Goal: Task Accomplishment & Management: Use online tool/utility

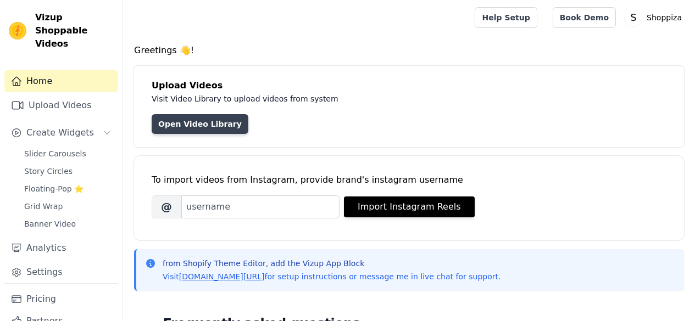
click at [199, 126] on link "Open Video Library" at bounding box center [200, 124] width 97 height 20
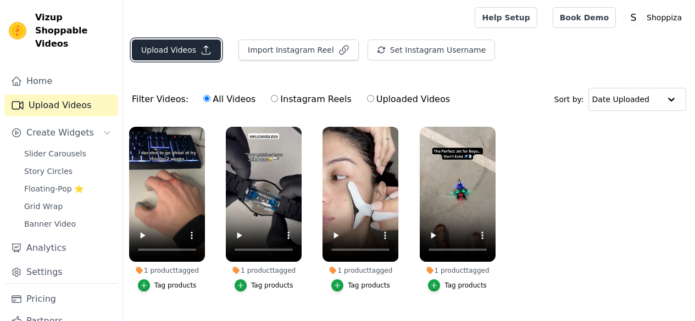
click at [203, 45] on icon "button" at bounding box center [206, 50] width 11 height 11
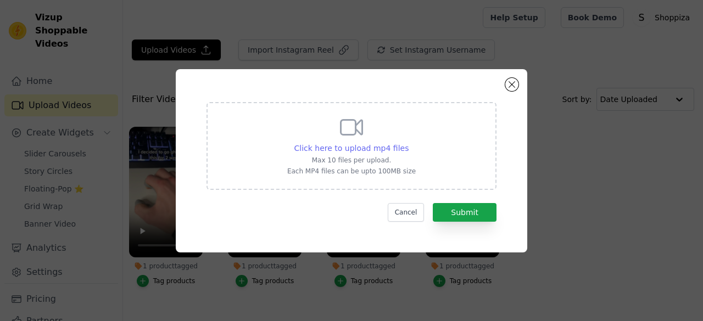
click at [384, 146] on span "Click here to upload mp4 files" at bounding box center [352, 148] width 115 height 9
click at [408, 143] on input "Click here to upload mp4 files Max 10 files per upload. Each MP4 files can be u…" at bounding box center [408, 142] width 1 height 1
type input "C:\fakepath\Mini Cooling Fan 1.mp4"
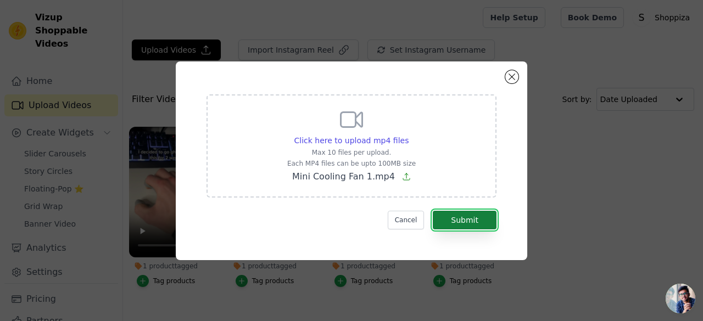
click at [457, 215] on button "Submit" at bounding box center [465, 220] width 64 height 19
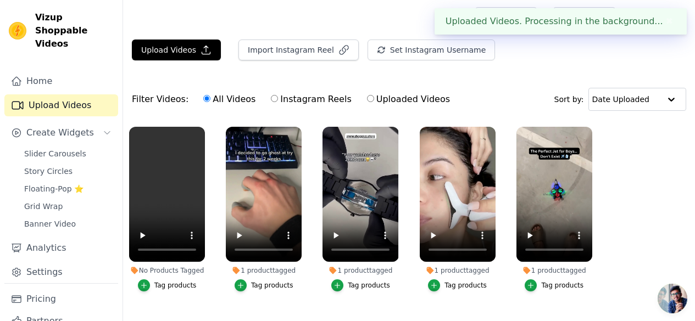
click at [165, 281] on div "Tag products" at bounding box center [175, 285] width 42 height 9
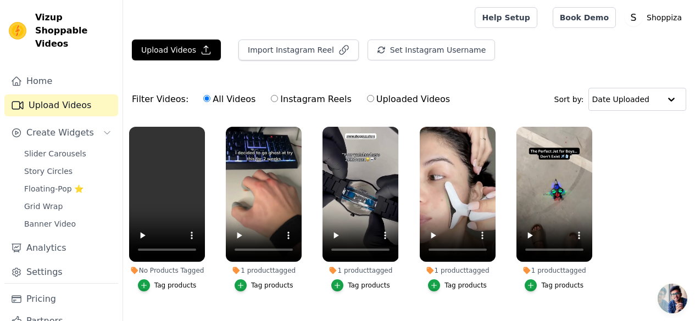
click at [171, 284] on button "Tag products" at bounding box center [167, 286] width 59 height 12
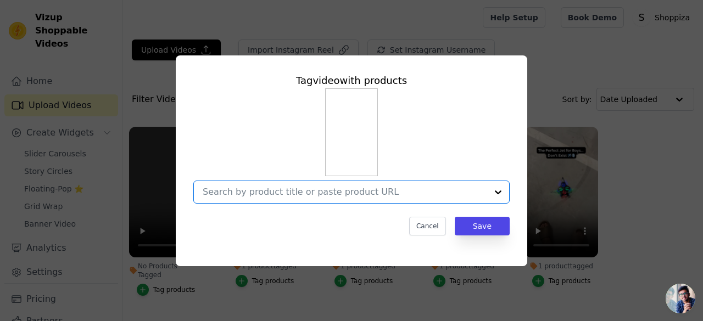
click at [312, 193] on input "No Products Tagged Tag video with products Option undefined, selected. Select i…" at bounding box center [345, 192] width 285 height 10
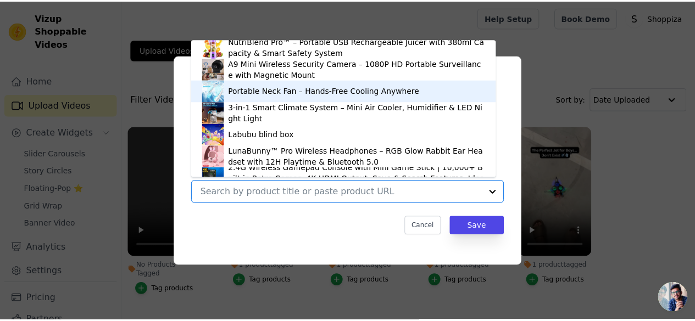
scroll to position [115, 0]
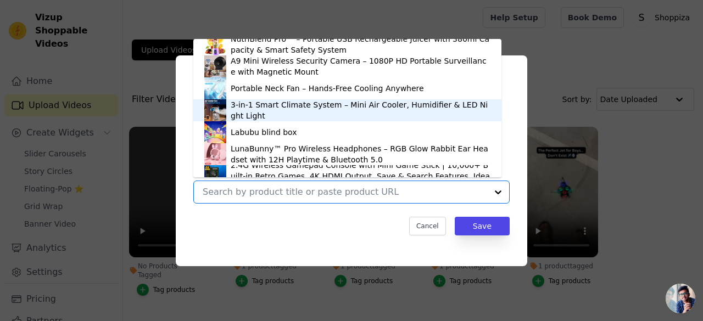
click at [299, 112] on div "3-in-1 Smart Climate System – Mini Air Cooler, Humidifier & LED Night Light" at bounding box center [361, 110] width 260 height 22
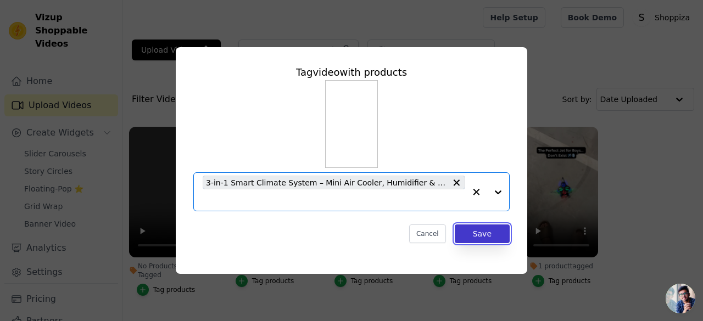
click at [468, 237] on button "Save" at bounding box center [482, 234] width 55 height 19
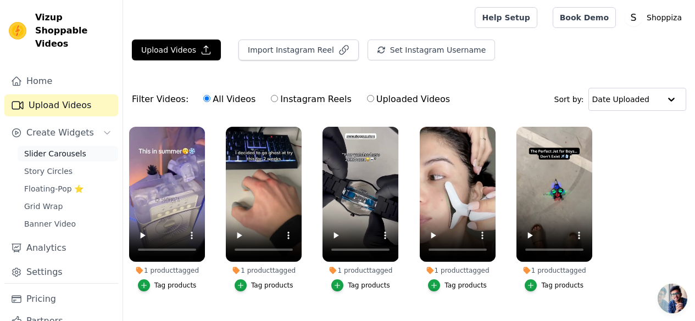
click at [70, 148] on span "Slider Carousels" at bounding box center [55, 153] width 62 height 11
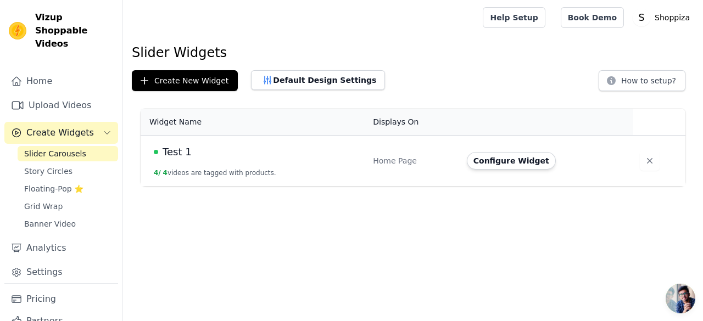
click at [184, 164] on td "Test 1 4 / 4 videos are tagged with products." at bounding box center [254, 161] width 226 height 51
click at [182, 157] on span "Test 1" at bounding box center [177, 152] width 29 height 15
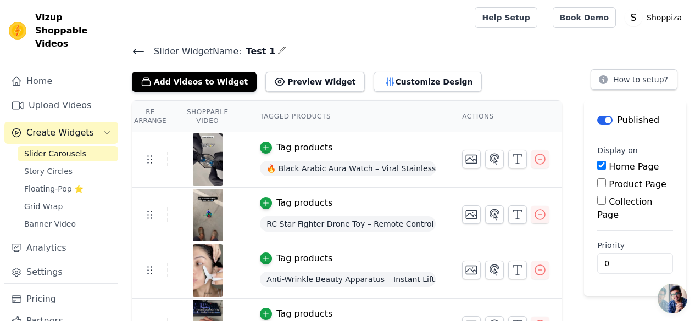
scroll to position [32, 0]
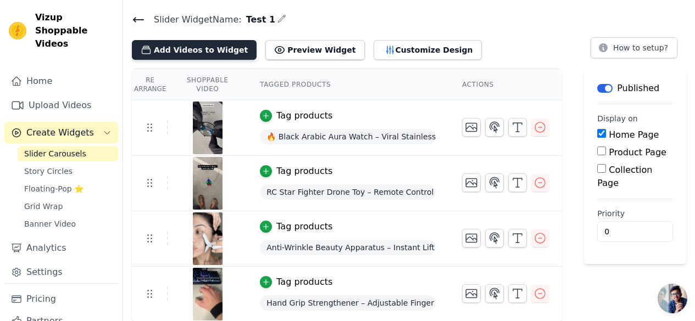
click at [207, 54] on button "Add Videos to Widget" at bounding box center [194, 50] width 125 height 20
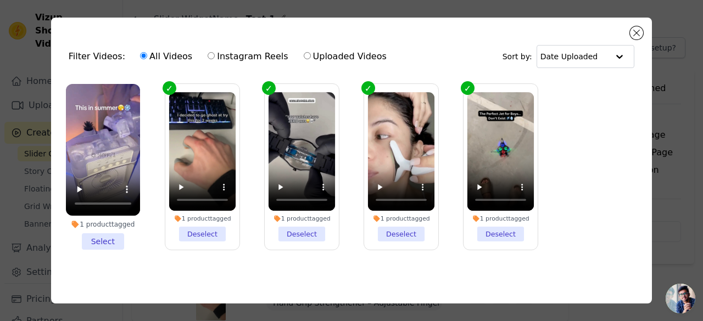
click at [108, 233] on li "1 product tagged Select" at bounding box center [103, 167] width 74 height 166
click at [0, 0] on input "1 product tagged Select" at bounding box center [0, 0] width 0 height 0
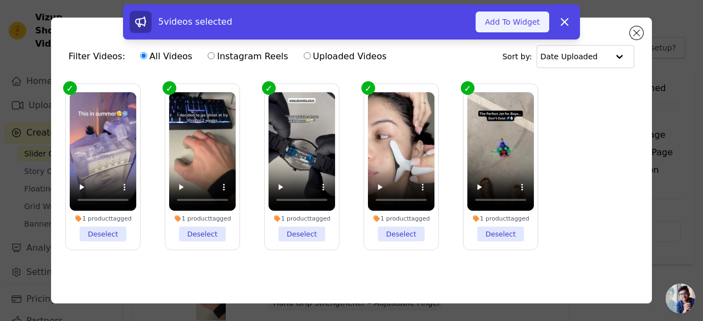
click at [517, 21] on button "Add To Widget" at bounding box center [513, 22] width 74 height 21
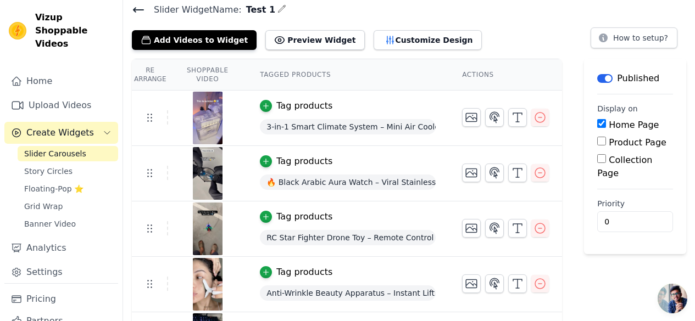
scroll to position [41, 0]
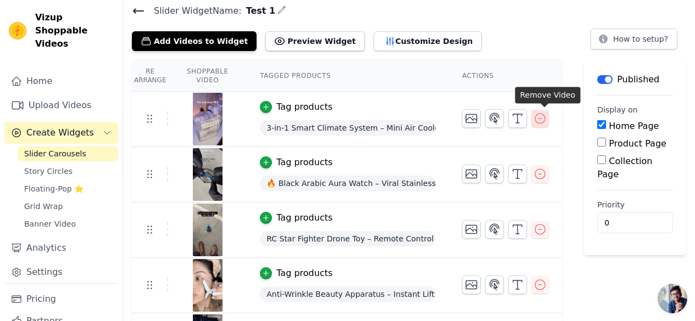
click at [545, 115] on icon "button" at bounding box center [540, 118] width 13 height 13
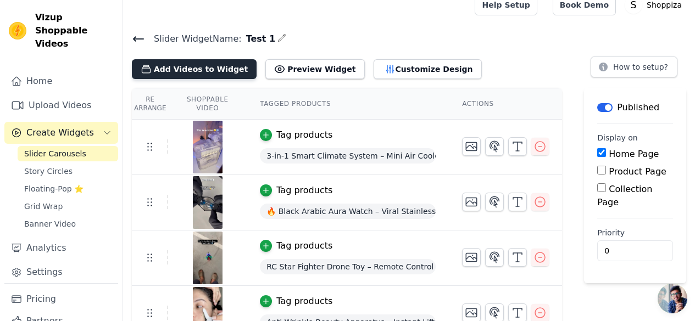
scroll to position [0, 0]
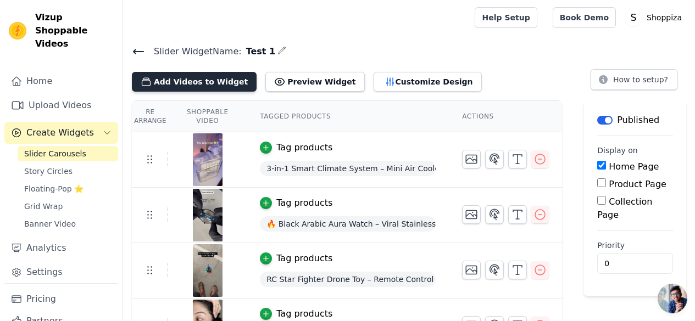
click at [173, 82] on button "Add Videos to Widget" at bounding box center [194, 82] width 125 height 20
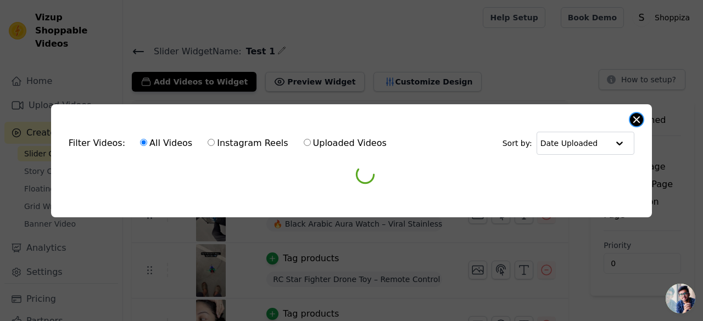
click at [636, 113] on button "Close modal" at bounding box center [636, 119] width 13 height 13
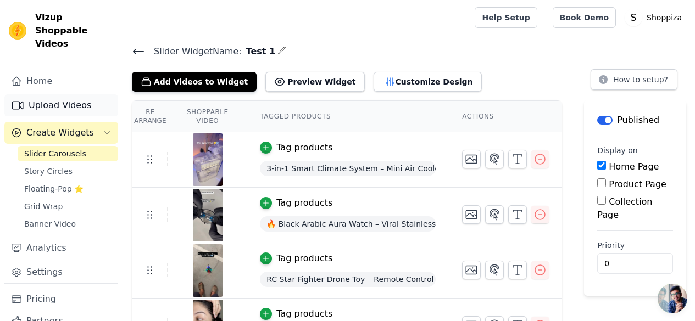
click at [57, 97] on link "Upload Videos" at bounding box center [61, 106] width 114 height 22
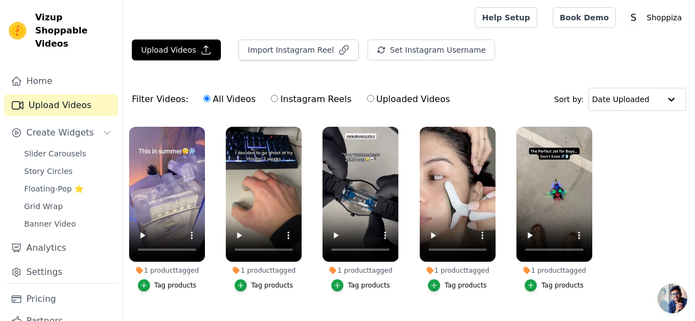
click at [269, 88] on div "All Videos Instagram Reels Uploaded Videos" at bounding box center [326, 99] width 259 height 25
click at [201, 131] on icon "button" at bounding box center [203, 129] width 4 height 4
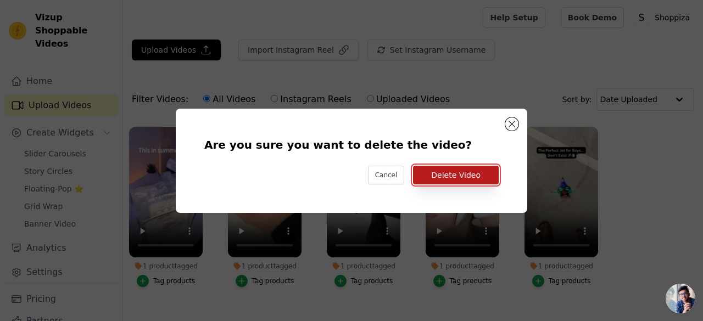
click at [478, 172] on button "Delete Video" at bounding box center [456, 175] width 86 height 19
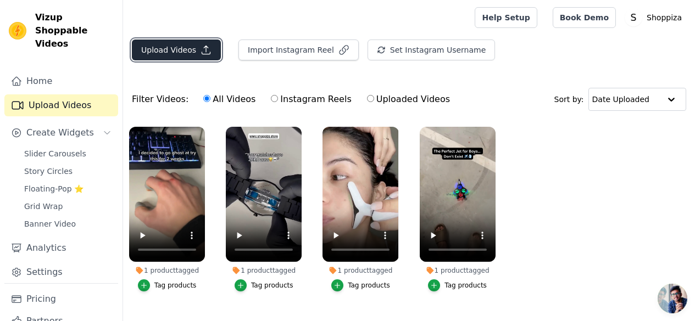
click at [191, 51] on button "Upload Videos" at bounding box center [176, 50] width 89 height 21
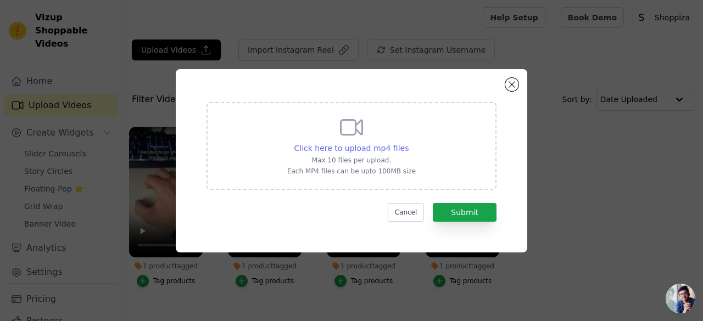
click at [362, 153] on div "Click here to upload mp4 files" at bounding box center [352, 148] width 115 height 11
click at [408, 143] on input "Click here to upload mp4 files Max 10 files per upload. Each MP4 files can be u…" at bounding box center [408, 142] width 1 height 1
type input "C:\fakepath\Mini Cooling Fan 1.mp4"
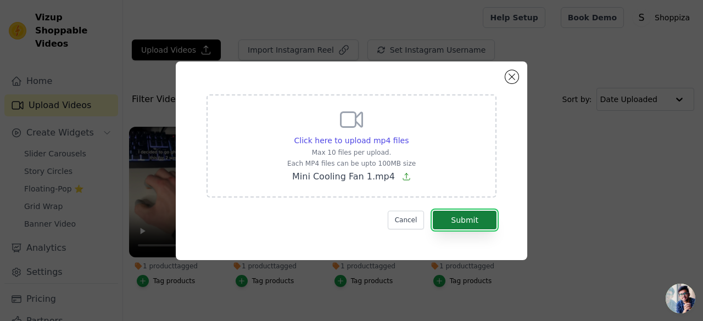
click at [474, 215] on button "Submit" at bounding box center [465, 220] width 64 height 19
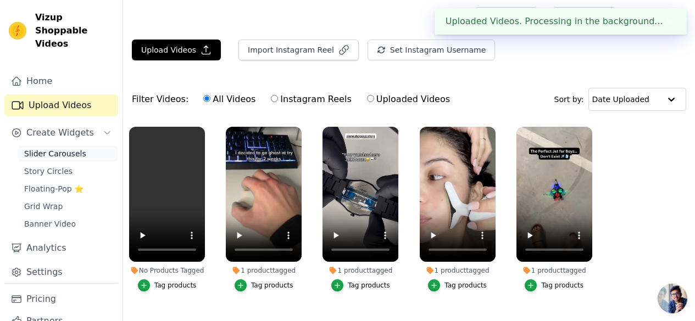
click at [60, 148] on span "Slider Carousels" at bounding box center [55, 153] width 62 height 11
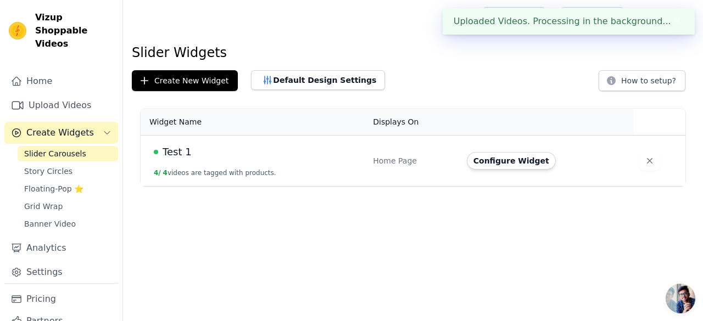
click at [183, 156] on span "Test 1" at bounding box center [177, 152] width 29 height 15
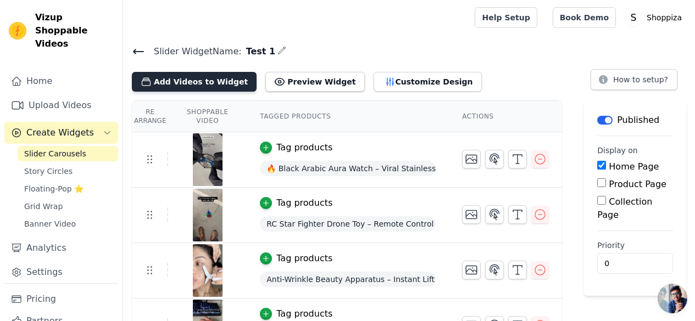
click at [174, 72] on button "Add Videos to Widget" at bounding box center [194, 82] width 125 height 20
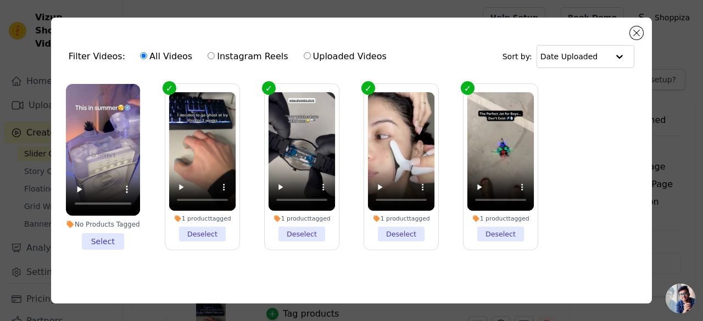
click at [97, 237] on li "No Products Tagged Select" at bounding box center [103, 167] width 74 height 166
click at [0, 0] on input "No Products Tagged Select" at bounding box center [0, 0] width 0 height 0
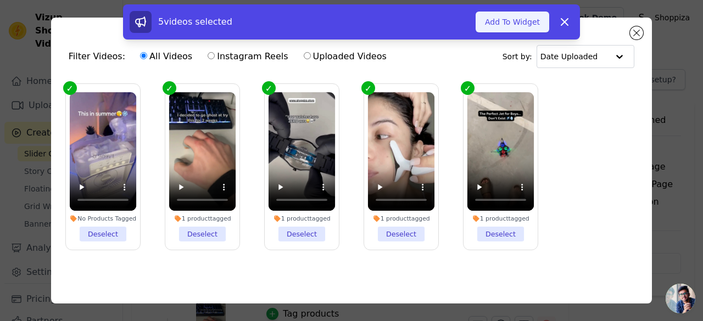
click at [531, 25] on button "Add To Widget" at bounding box center [513, 22] width 74 height 21
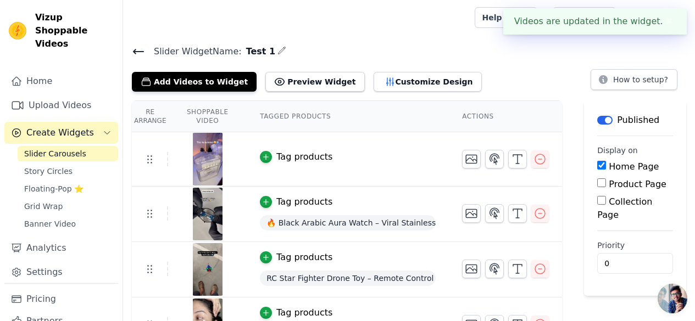
click at [290, 157] on div "Tag products" at bounding box center [304, 157] width 56 height 13
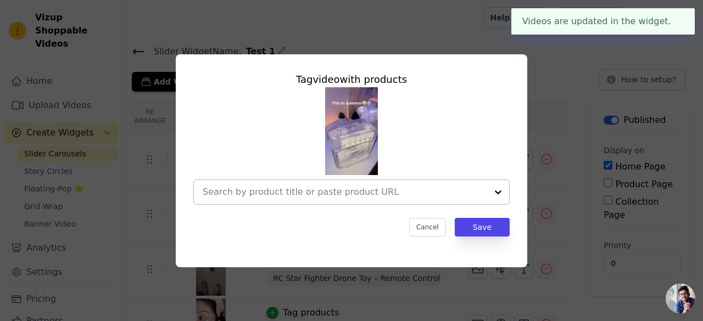
click at [357, 192] on input "text" at bounding box center [345, 192] width 285 height 13
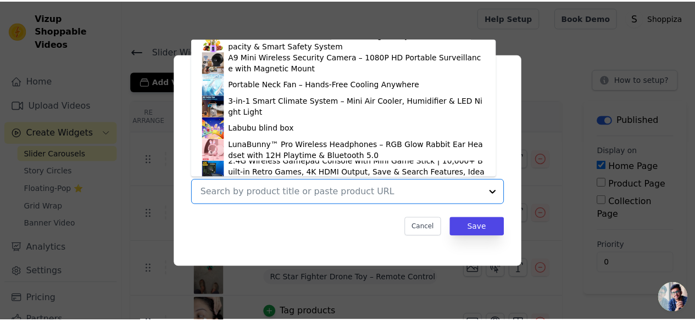
scroll to position [120, 0]
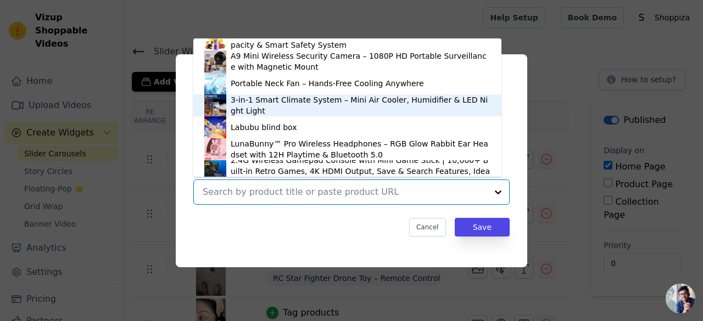
click at [267, 107] on div "3-in-1 Smart Climate System – Mini Air Cooler, Humidifier & LED Night Light" at bounding box center [361, 106] width 260 height 22
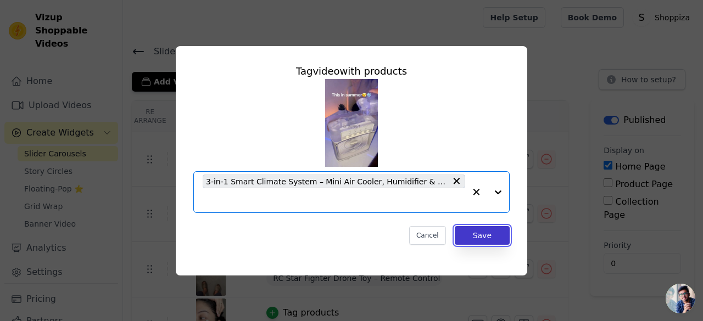
click at [495, 238] on button "Save" at bounding box center [482, 235] width 55 height 19
